Goal: Transaction & Acquisition: Purchase product/service

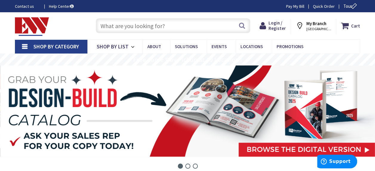
click at [135, 21] on input "text" at bounding box center [173, 25] width 155 height 15
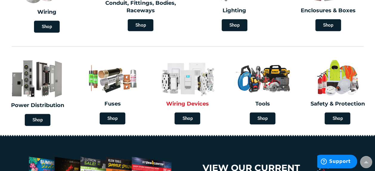
scroll to position [113, 0]
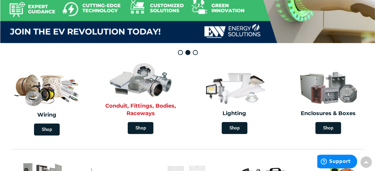
click at [151, 89] on img at bounding box center [141, 79] width 68 height 40
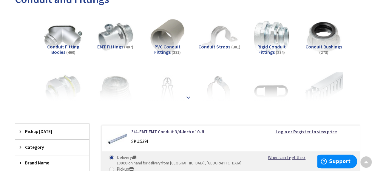
scroll to position [98, 0]
click at [185, 97] on strong at bounding box center [188, 97] width 7 height 7
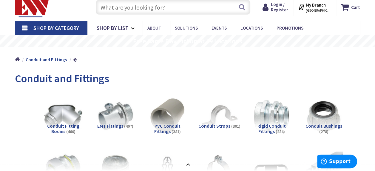
scroll to position [18, 0]
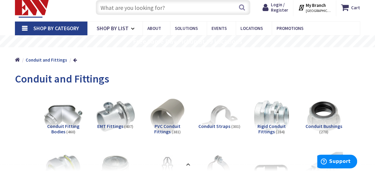
click at [122, 106] on img at bounding box center [115, 116] width 42 height 42
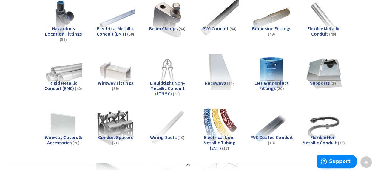
scroll to position [378, 0]
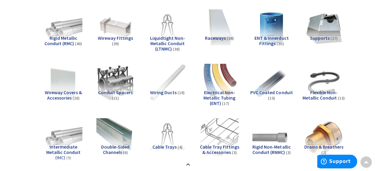
click at [173, 77] on img at bounding box center [167, 83] width 42 height 42
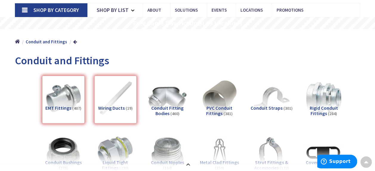
scroll to position [32, 0]
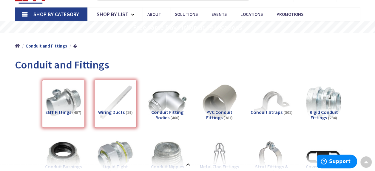
click at [118, 109] on div "Wiring Ducts (19)" at bounding box center [115, 104] width 43 height 48
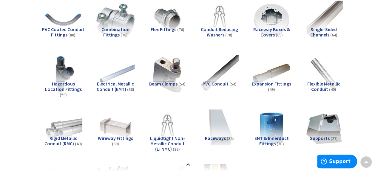
scroll to position [0, 0]
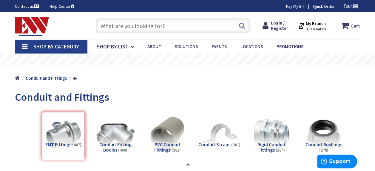
click at [152, 125] on img at bounding box center [167, 134] width 38 height 38
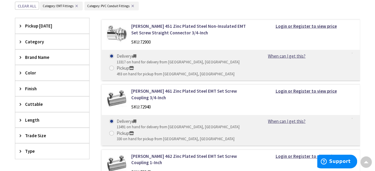
click at [152, 125] on div "13491 on hand for delivery from Middletown, CT" at bounding box center [178, 127] width 123 height 6
click at [115, 123] on input "Delivery 13491 on hand for delivery from Middletown, CT" at bounding box center [113, 121] width 4 height 4
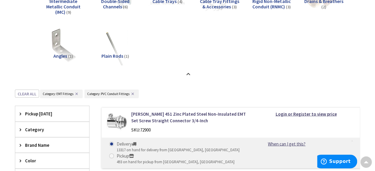
scroll to position [518, 0]
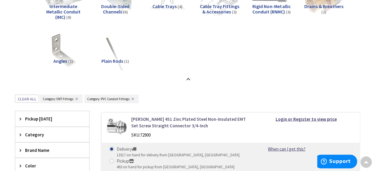
click at [152, 125] on link "Crouse-Hinds 451 Zinc Plated Steel Non-Insulated EMT Set Screw Straight Connect…" at bounding box center [189, 121] width 116 height 13
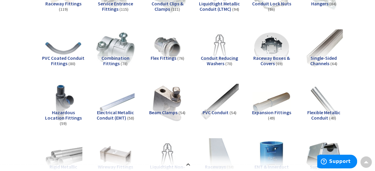
scroll to position [248, 0]
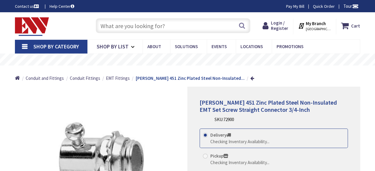
click at [159, 84] on ul "Home Conduit and Fittings Conduit Fittings EMT Fittings Crouse-Hinds 451 Zinc P…" at bounding box center [134, 75] width 239 height 21
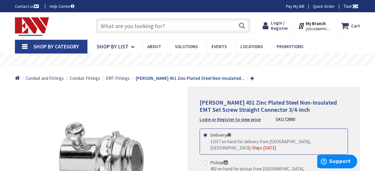
click at [37, 24] on img at bounding box center [32, 26] width 34 height 18
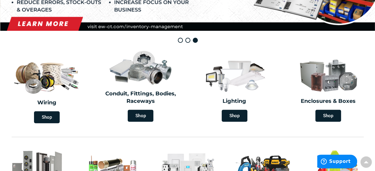
scroll to position [126, 0]
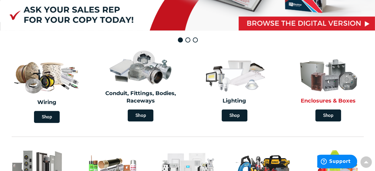
click at [321, 88] on img at bounding box center [328, 75] width 68 height 40
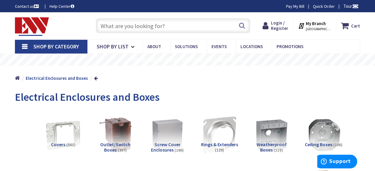
click at [326, 29] on span "STAMFORD, CT" at bounding box center [318, 29] width 25 height 5
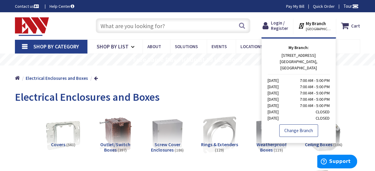
click at [297, 124] on link "Change Branch" at bounding box center [298, 130] width 39 height 13
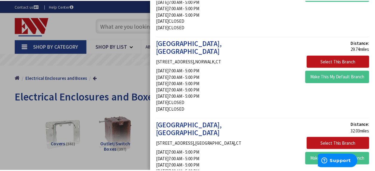
scroll to position [171, 0]
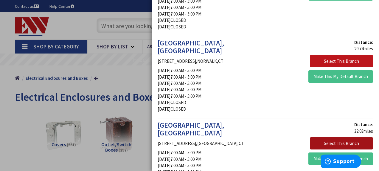
click at [318, 137] on button "Select This Branch" at bounding box center [341, 143] width 63 height 13
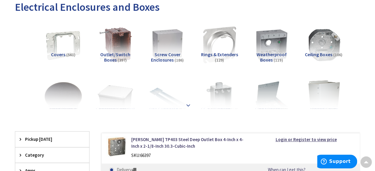
scroll to position [89, 0]
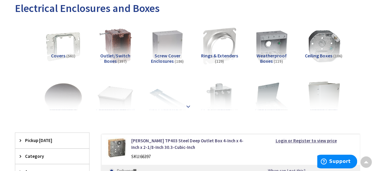
click at [190, 105] on strong at bounding box center [188, 106] width 7 height 7
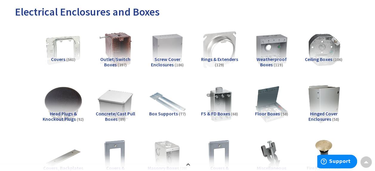
scroll to position [0, 0]
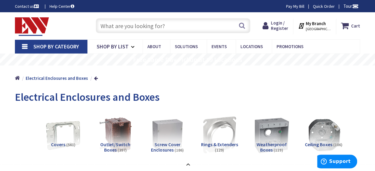
click at [270, 130] on img at bounding box center [272, 135] width 42 height 42
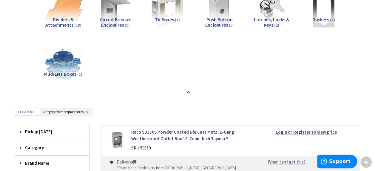
scroll to position [343, 0]
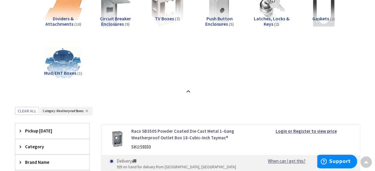
click at [168, 128] on link "Raco SB350S Powder Coated Die Cast Metal 1-Gang Weatherproof Outlet Box 18-Cubi…" at bounding box center [189, 134] width 116 height 13
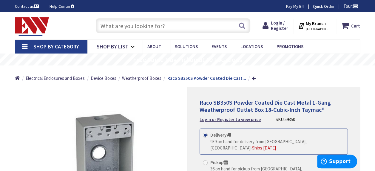
click at [134, 24] on input "text" at bounding box center [173, 25] width 155 height 15
click at [128, 45] on link "Shop By List" at bounding box center [114, 47] width 55 height 14
click at [23, 45] on link "Shop By Category" at bounding box center [51, 47] width 72 height 14
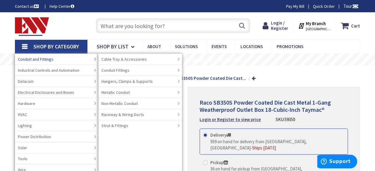
click at [43, 59] on span "Conduit and Fittings" at bounding box center [35, 59] width 35 height 6
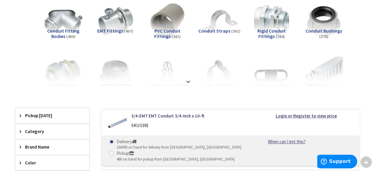
scroll to position [115, 0]
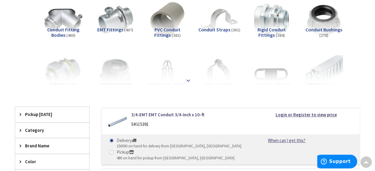
click at [187, 79] on strong at bounding box center [188, 80] width 7 height 7
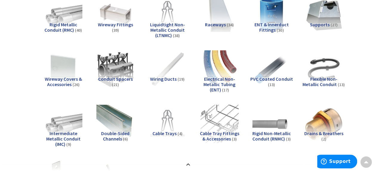
scroll to position [391, 0]
click at [280, 125] on img at bounding box center [272, 123] width 42 height 42
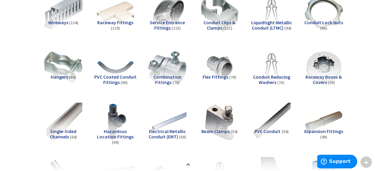
scroll to position [243, 0]
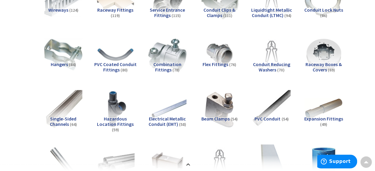
click at [128, 64] on span "PVC Coated Conduit Fittings" at bounding box center [115, 66] width 42 height 11
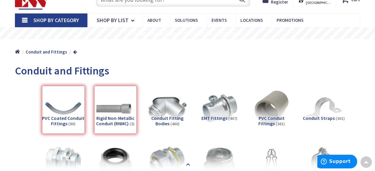
scroll to position [0, 0]
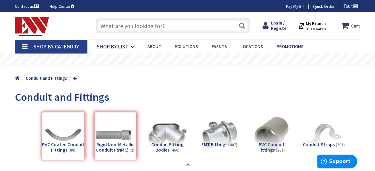
click at [173, 26] on input "text" at bounding box center [173, 25] width 155 height 15
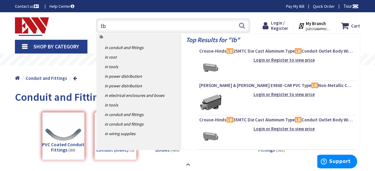
type input "lb"
click at [212, 64] on img at bounding box center [210, 68] width 22 height 22
click at [240, 49] on span "Crouse-Hinds LB 25MTC Die Cast Aluminum Type LB Conduit Outlet Body With Cover …" at bounding box center [276, 51] width 155 height 6
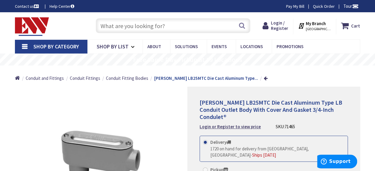
click at [155, 27] on input "text" at bounding box center [173, 25] width 155 height 15
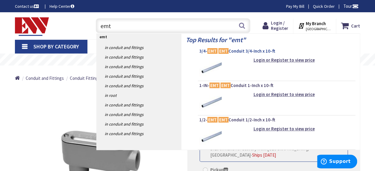
type input "emt"
click at [229, 51] on span "3/4- EMT EMT Conduit 3/4-Inch x 10-ft" at bounding box center [276, 51] width 155 height 6
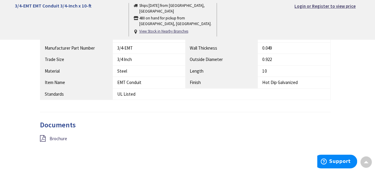
scroll to position [328, 0]
click at [143, 93] on div "UL Listed" at bounding box center [149, 93] width 64 height 6
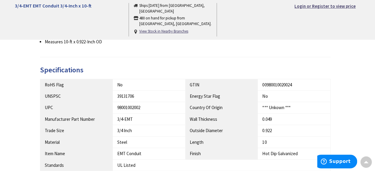
scroll to position [254, 0]
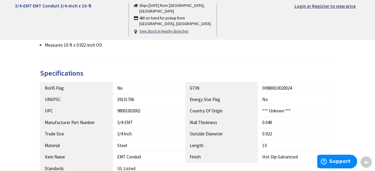
click at [116, 82] on td "No" at bounding box center [149, 87] width 72 height 11
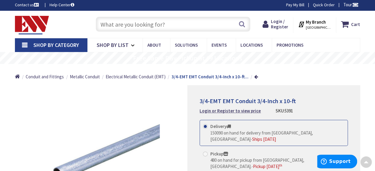
scroll to position [0, 0]
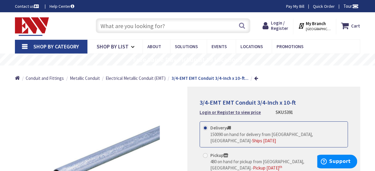
click at [131, 24] on input "text" at bounding box center [173, 25] width 155 height 15
